Goal: Information Seeking & Learning: Check status

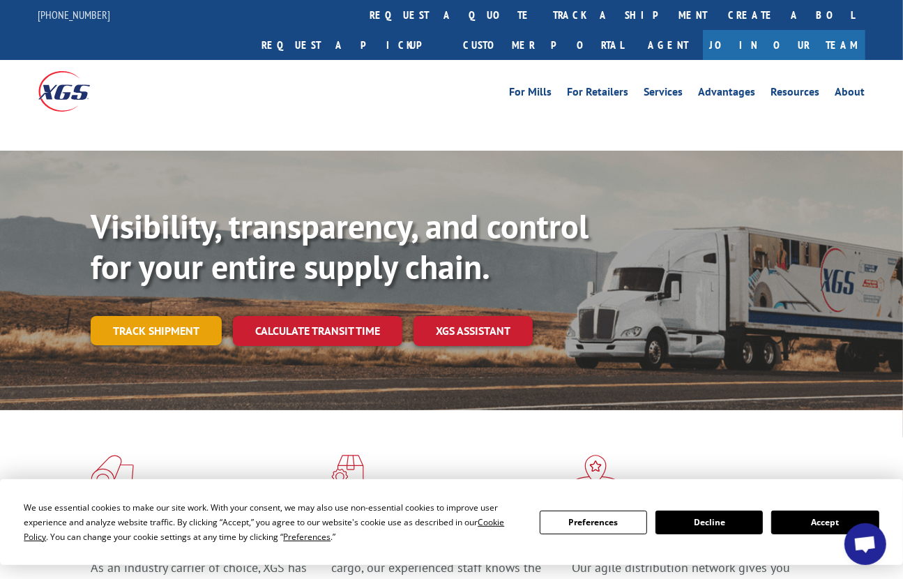
click at [139, 316] on link "Track shipment" at bounding box center [156, 330] width 131 height 29
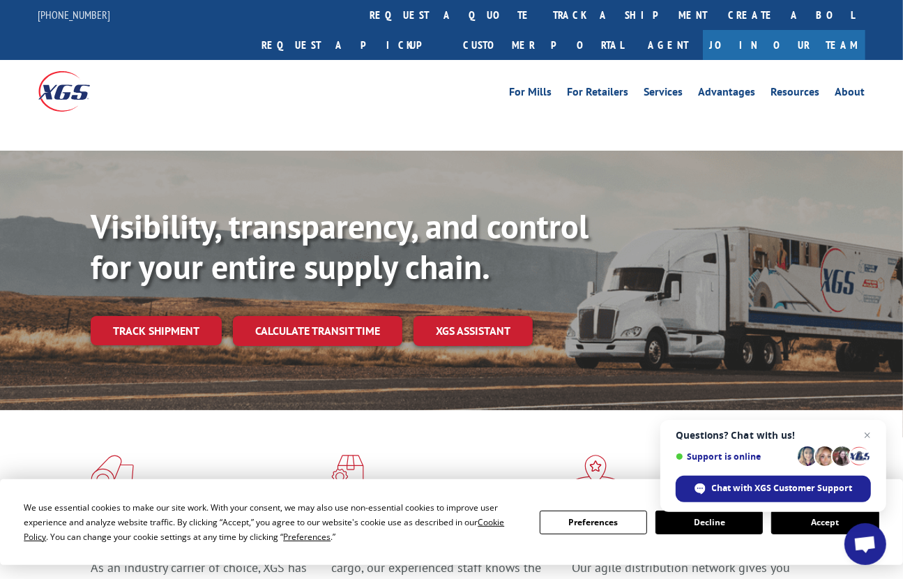
click at [800, 522] on button "Accept" at bounding box center [824, 522] width 107 height 24
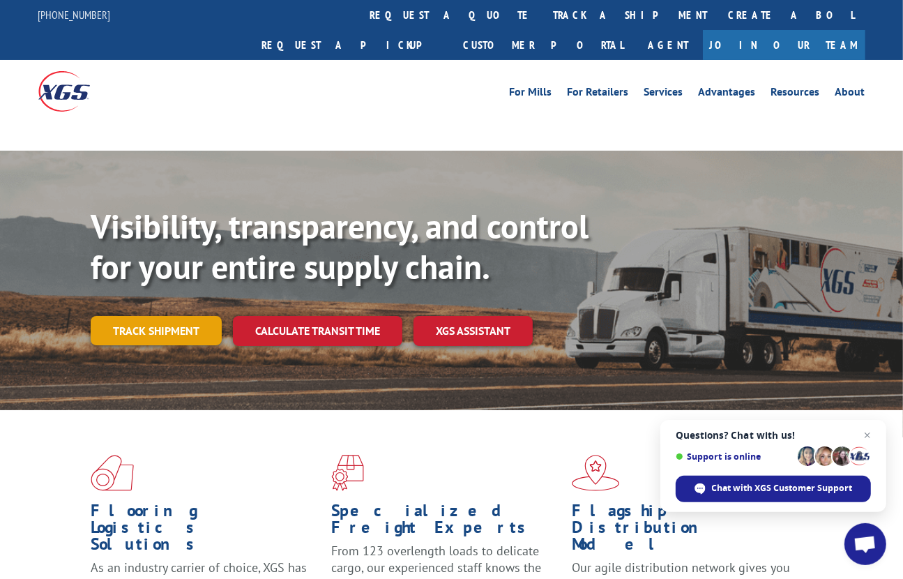
click at [155, 316] on link "Track shipment" at bounding box center [156, 330] width 131 height 29
click at [866, 429] on span "Close chat" at bounding box center [867, 435] width 17 height 17
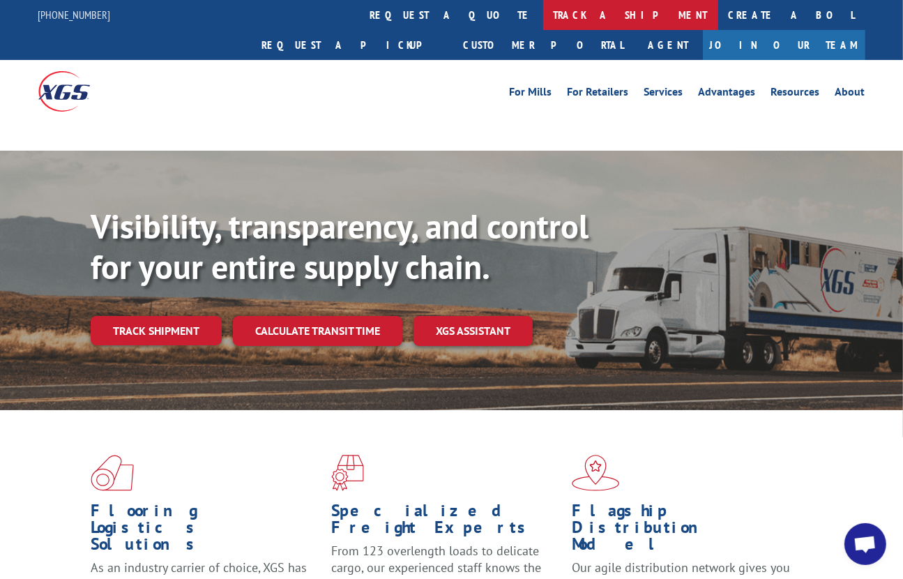
click at [543, 17] on link "track a shipment" at bounding box center [630, 15] width 175 height 30
click at [634, 91] on div "For Mills For Retailers Services Advantages Resources About For Mills For Retai…" at bounding box center [451, 91] width 827 height 62
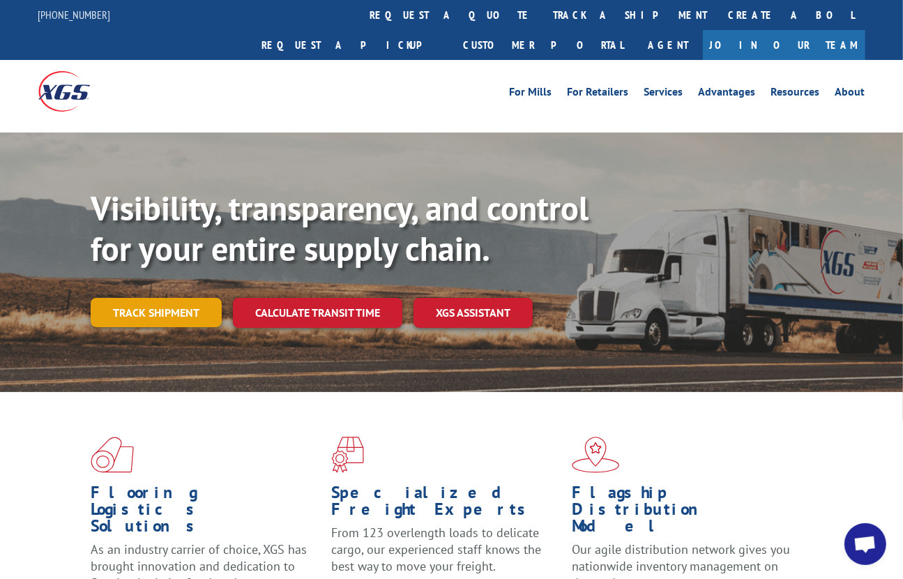
click at [175, 298] on link "Track shipment" at bounding box center [156, 312] width 131 height 29
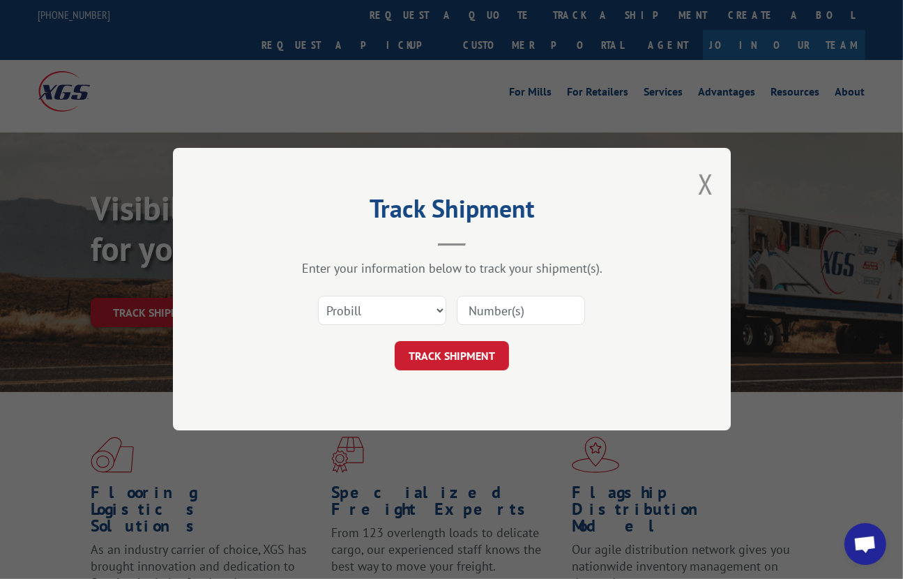
click at [494, 309] on input at bounding box center [521, 310] width 128 height 29
paste input "17589956"
type input "17589956"
click at [482, 349] on button "TRACK SHIPMENT" at bounding box center [452, 356] width 114 height 29
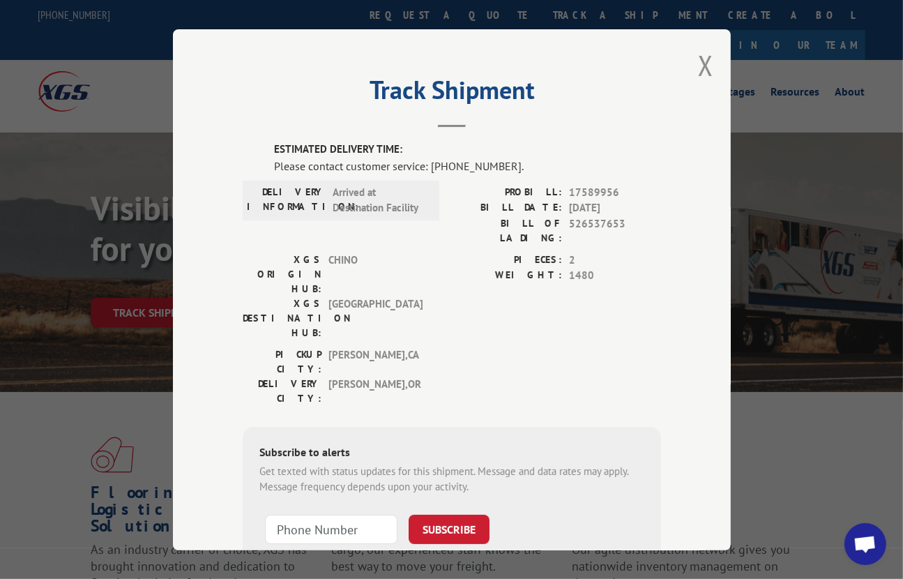
click at [698, 55] on button "Close modal" at bounding box center [705, 65] width 15 height 37
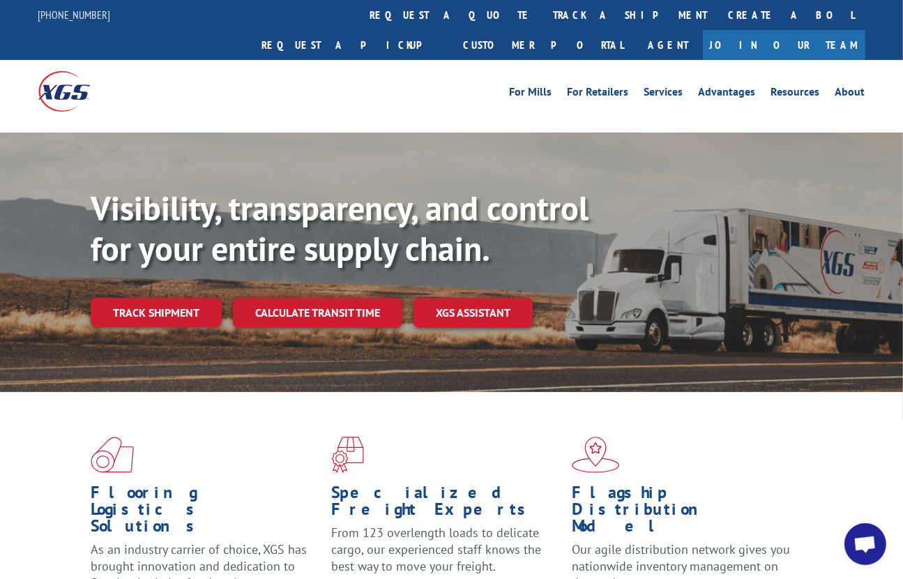
click at [59, 392] on div "Flooring Logistics Solutions As an industry carrier of choice, XGS has brought …" at bounding box center [451, 528] width 903 height 273
